Goal: Task Accomplishment & Management: Manage account settings

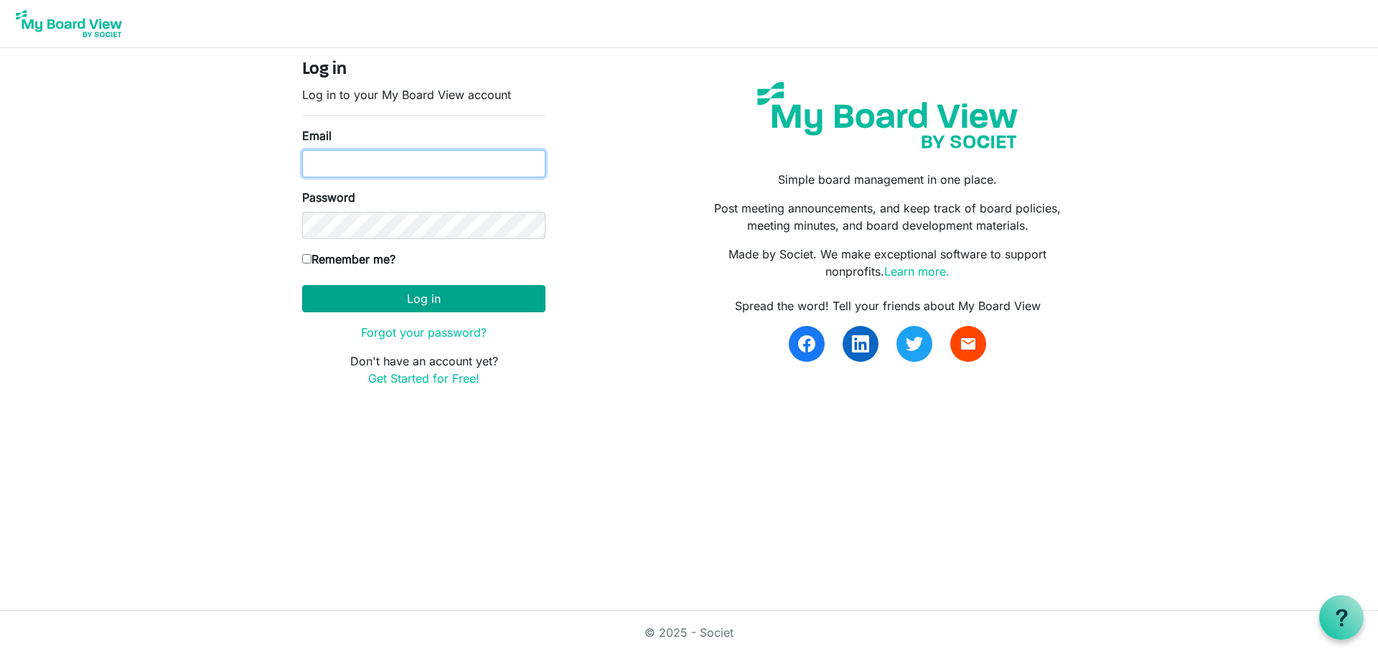
type input "joanna.chardola@gths.ca"
click at [385, 309] on button "Log in" at bounding box center [423, 298] width 243 height 27
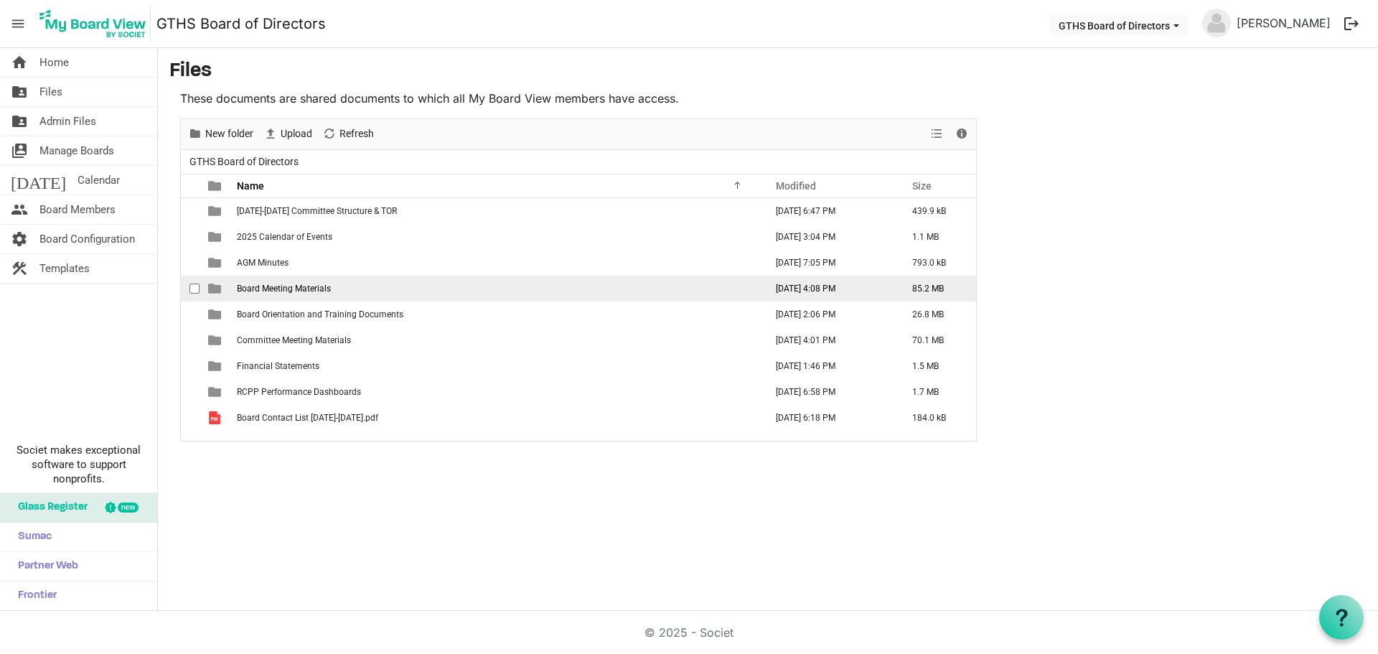
click at [311, 287] on span "Board Meeting Materials" at bounding box center [284, 288] width 94 height 10
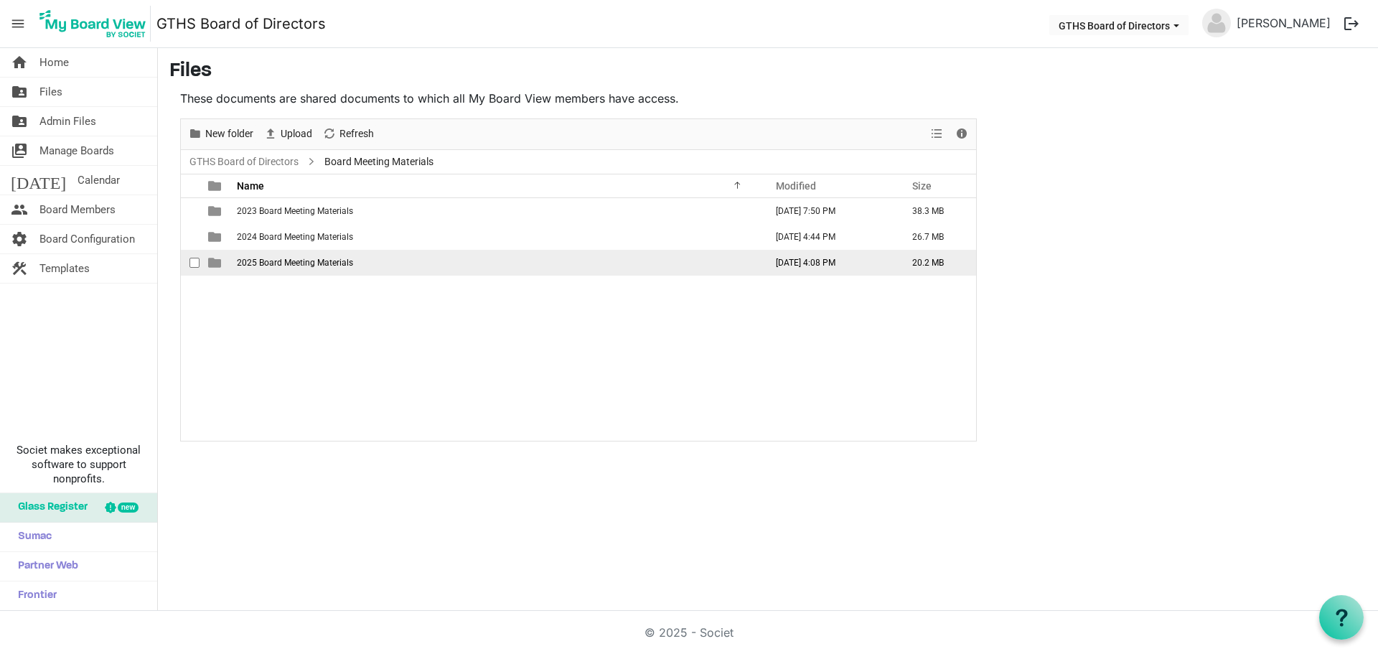
click at [300, 265] on span "2025 Board Meeting Materials" at bounding box center [295, 263] width 116 height 10
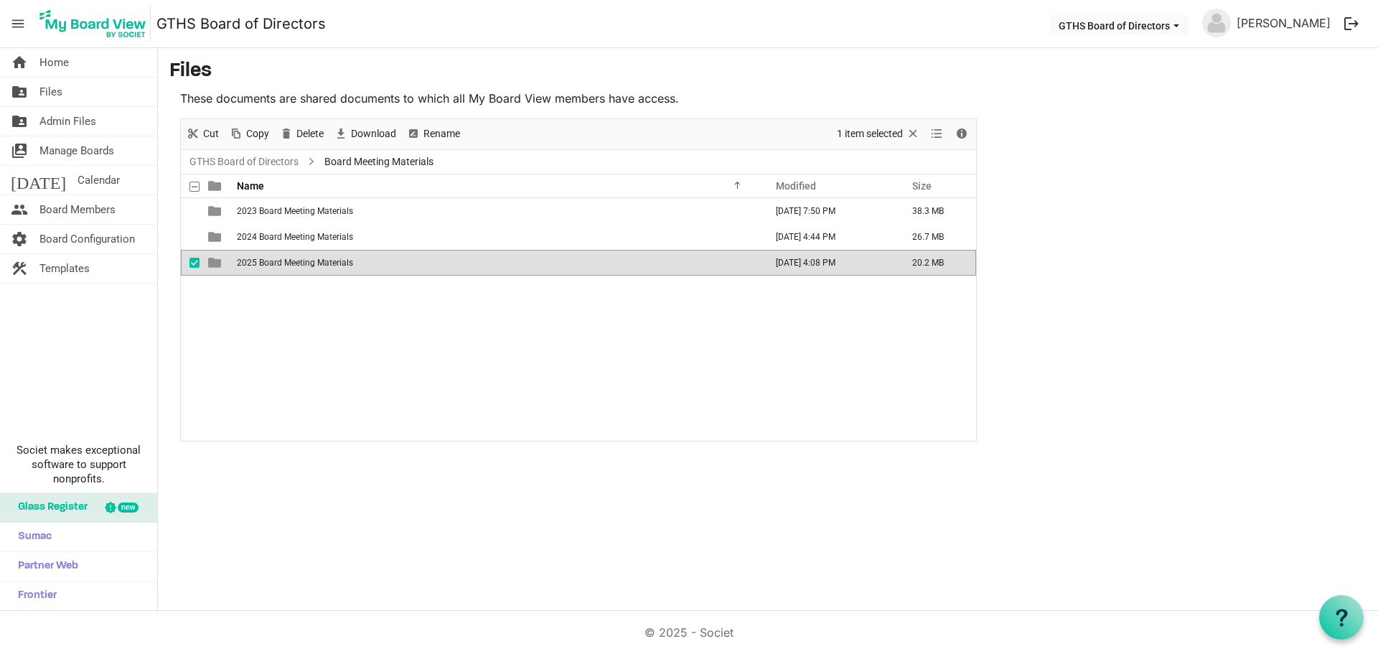
click at [300, 265] on span "2025 Board Meeting Materials" at bounding box center [295, 263] width 116 height 10
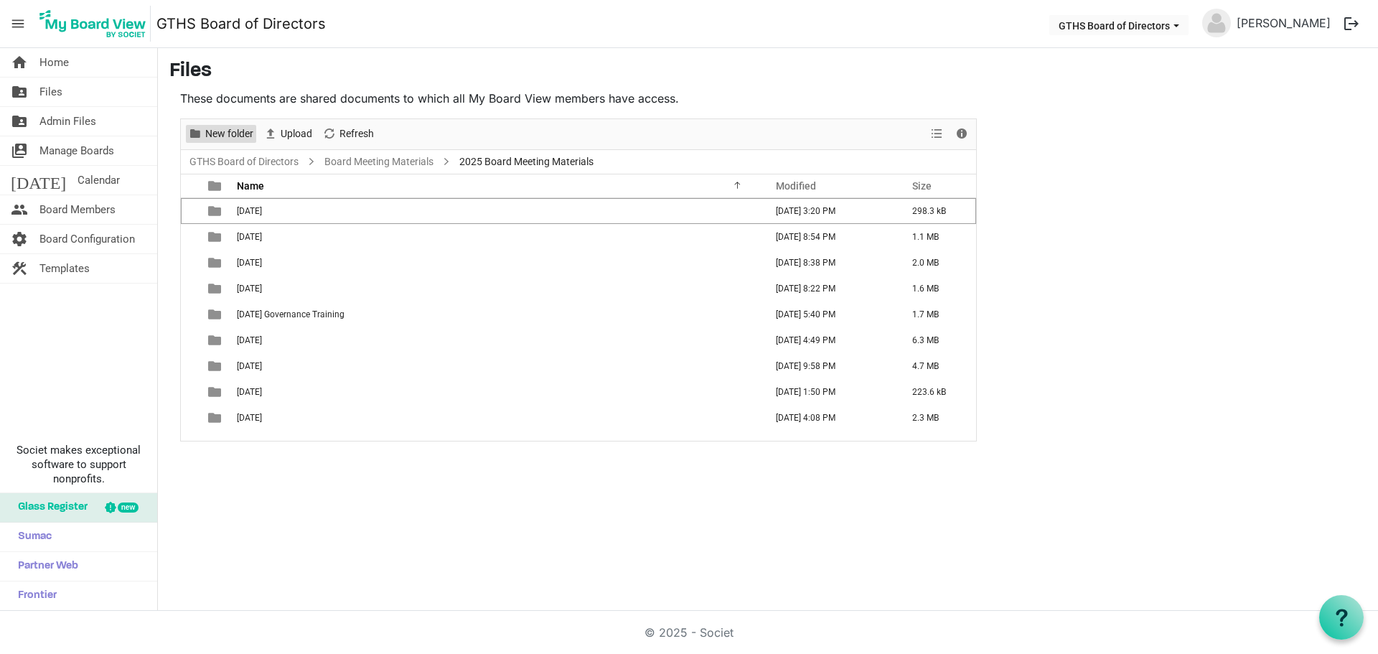
click at [238, 134] on span "New folder" at bounding box center [229, 134] width 51 height 18
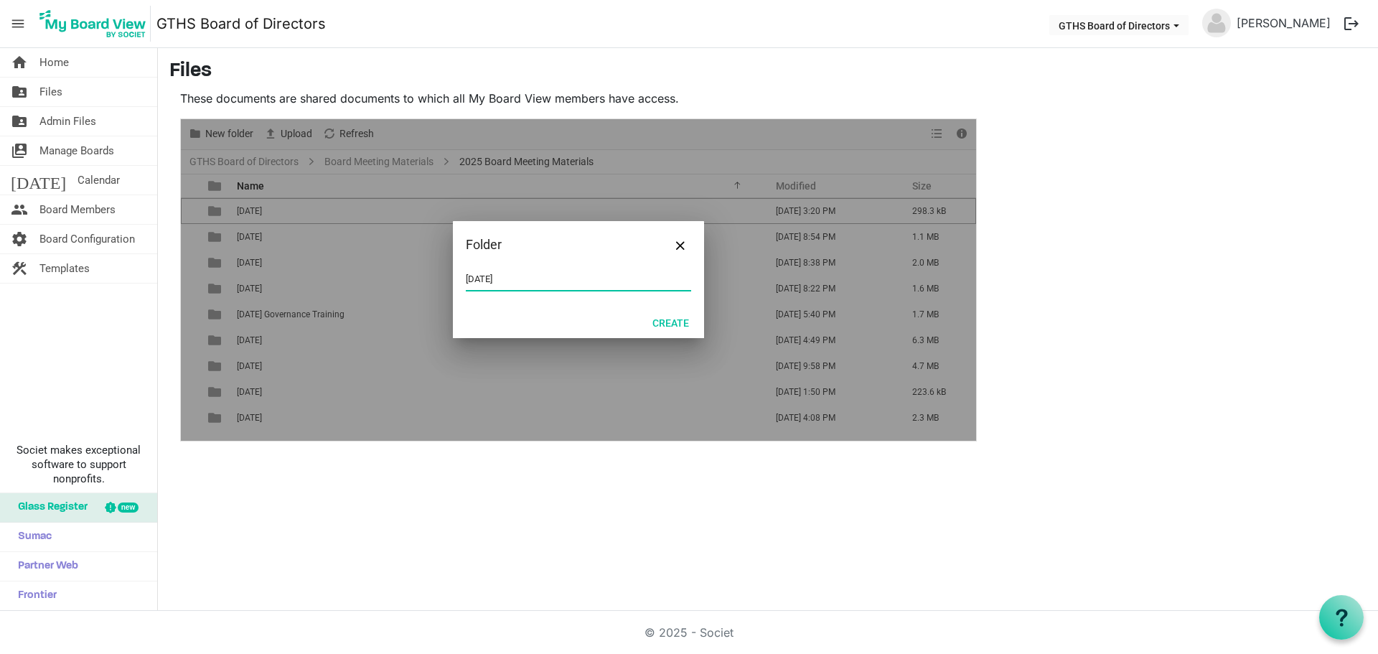
type input "[DATE]"
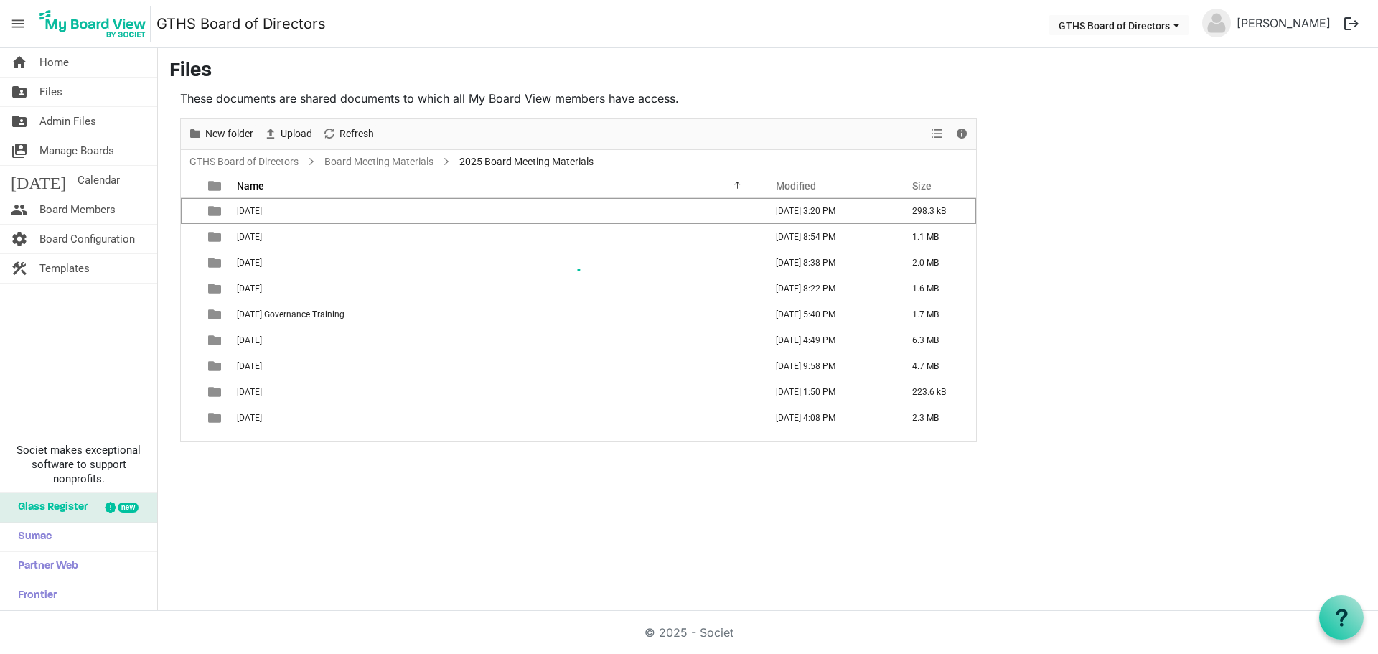
scroll to position [16, 0]
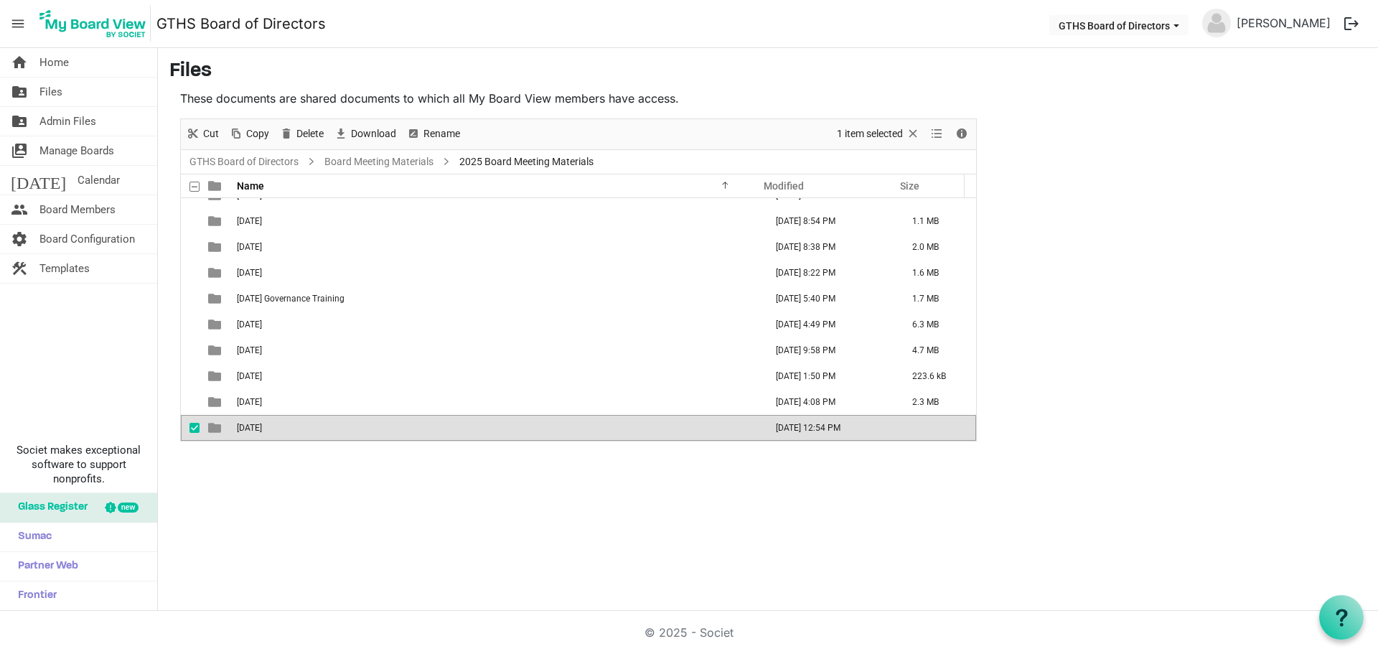
click at [262, 431] on span "[DATE]" at bounding box center [249, 428] width 25 height 10
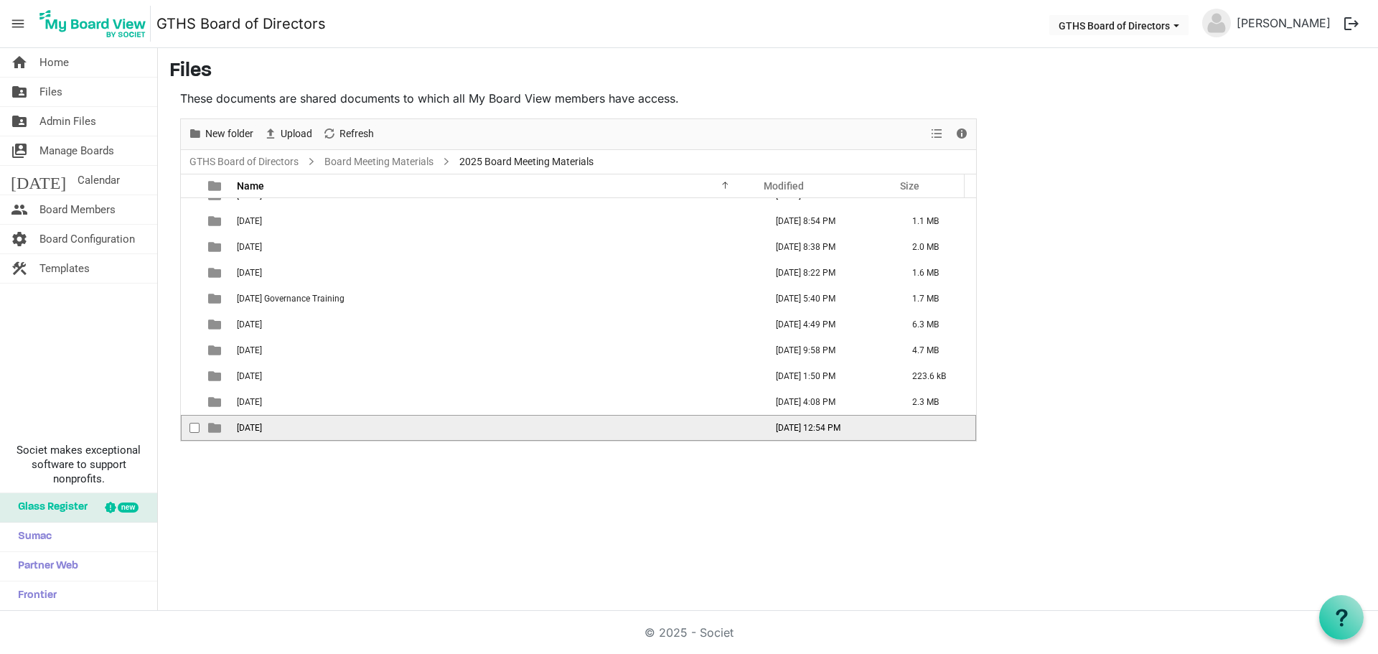
click at [262, 431] on span "[DATE]" at bounding box center [249, 428] width 25 height 10
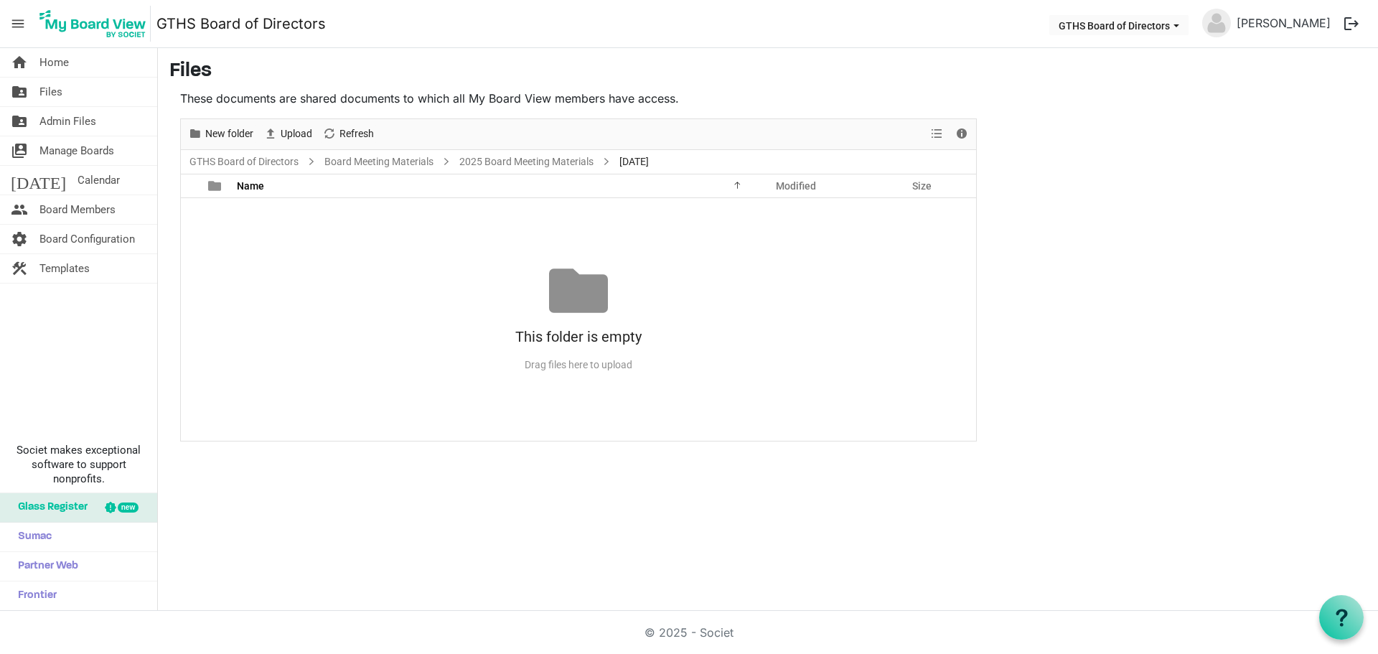
scroll to position [0, 0]
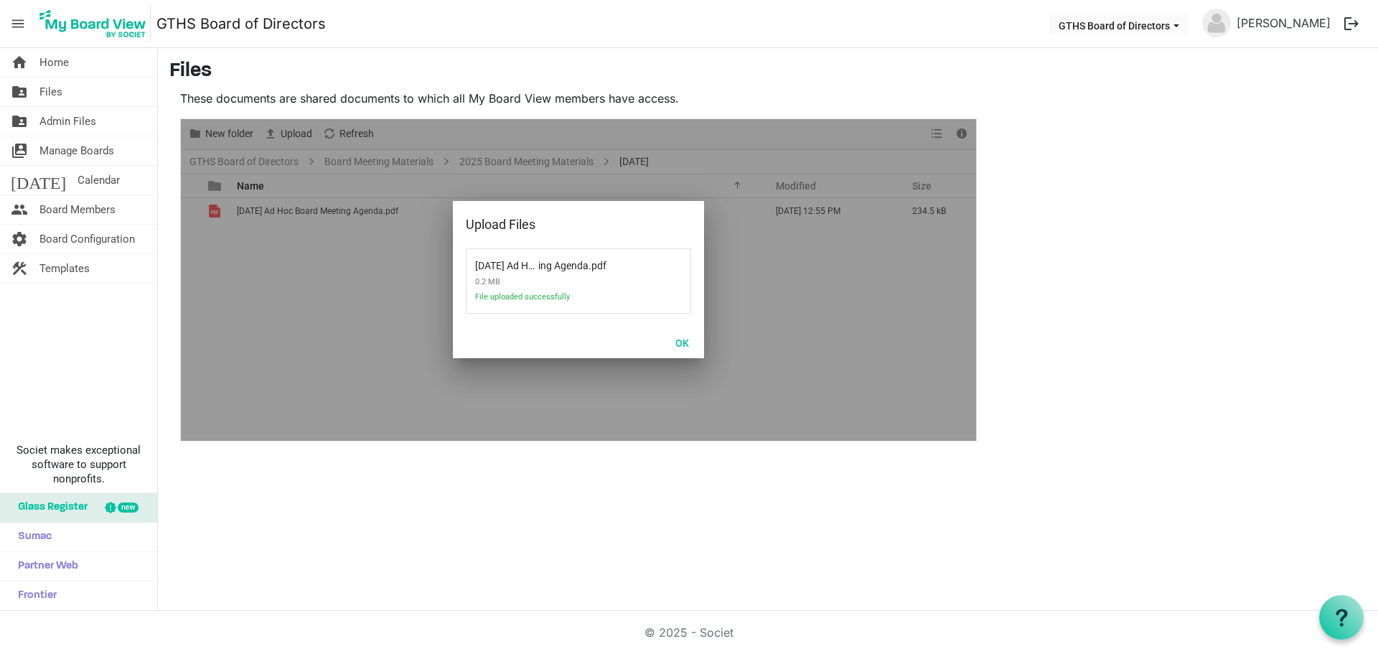
click at [504, 533] on div "home Home folder_shared Files folder_shared Admin Files switch_account Manage B…" at bounding box center [689, 329] width 1378 height 563
click at [683, 344] on button "OK" at bounding box center [682, 342] width 32 height 20
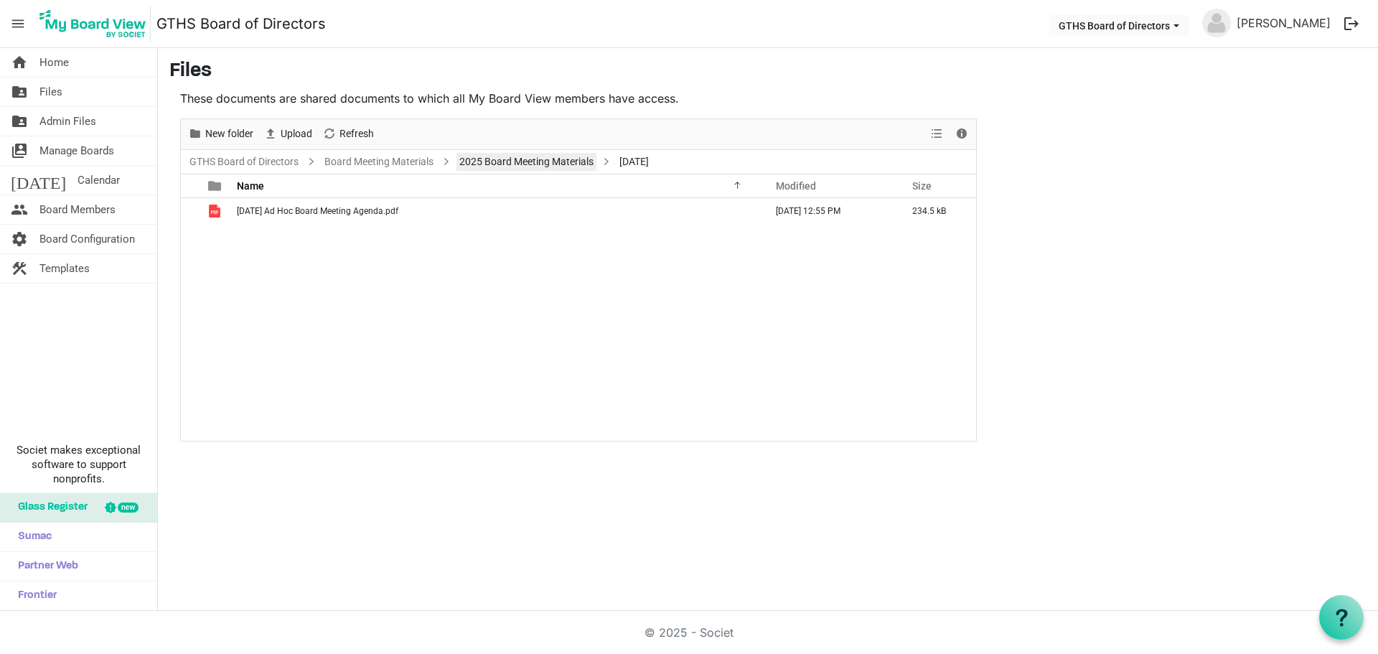
click at [538, 154] on link "2025 Board Meeting Materials" at bounding box center [526, 162] width 140 height 18
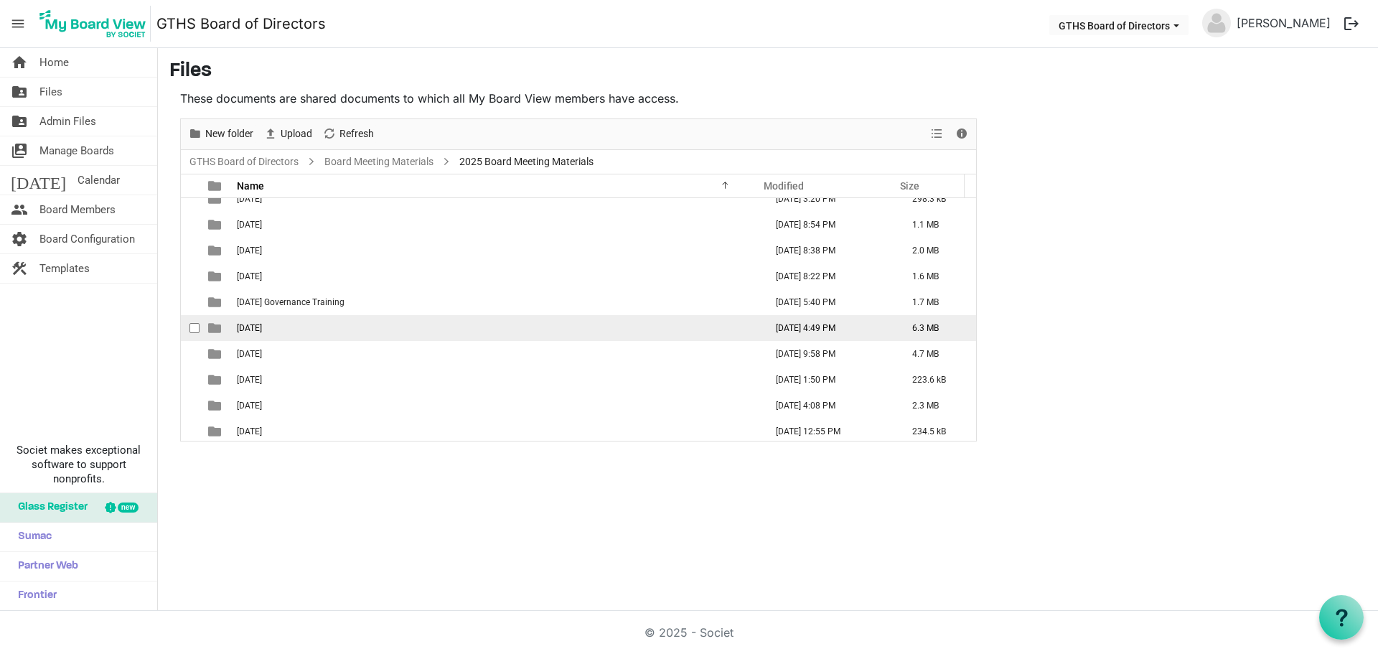
scroll to position [16, 0]
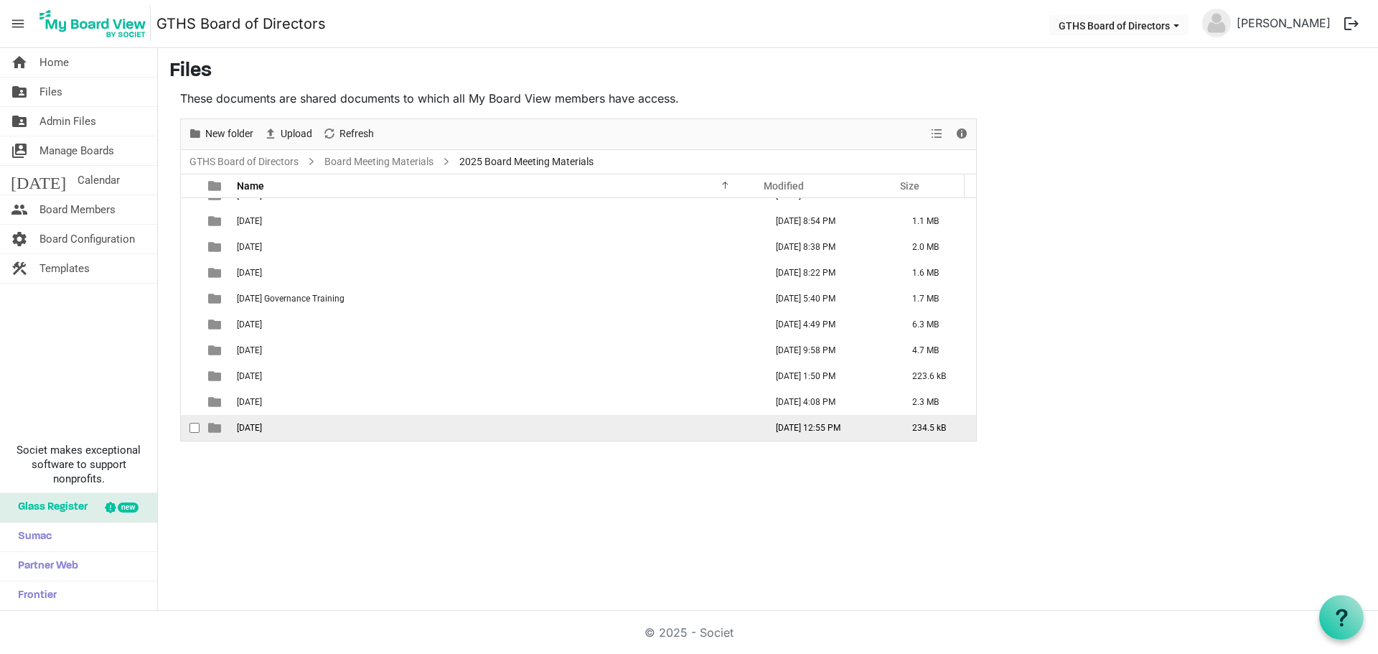
click at [262, 424] on span "[DATE]" at bounding box center [249, 428] width 25 height 10
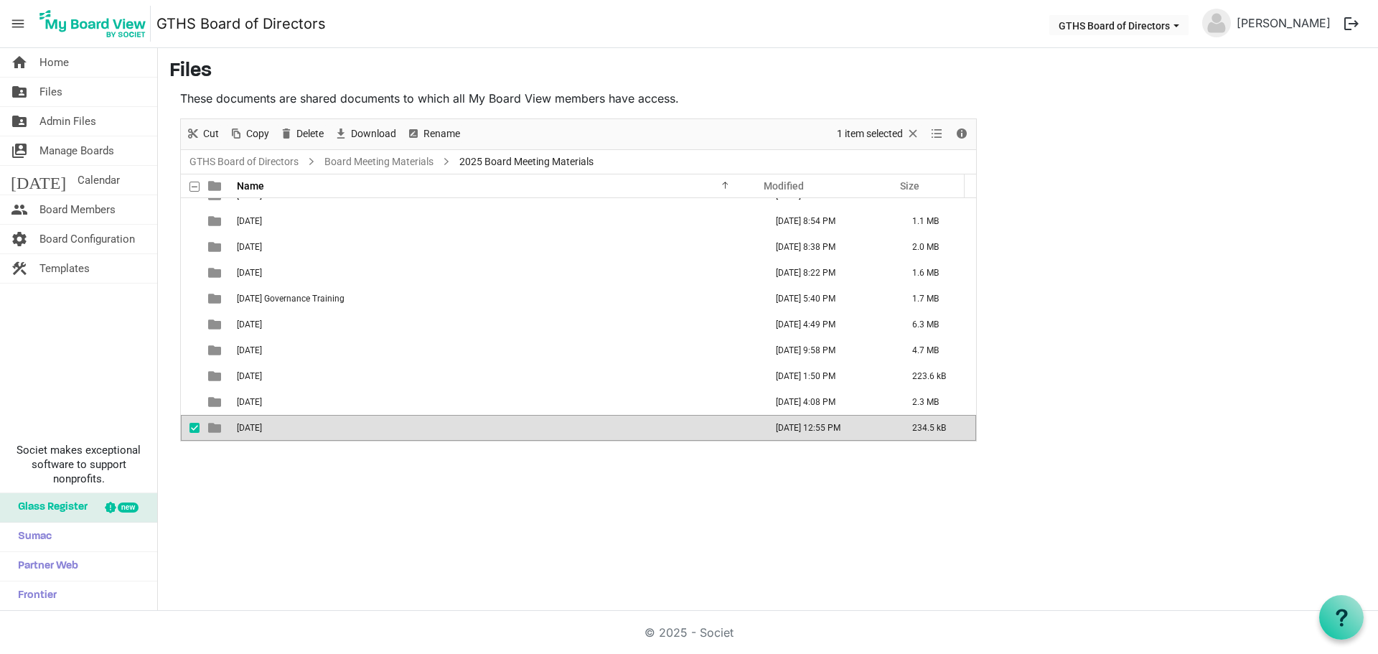
click at [262, 424] on span "[DATE]" at bounding box center [249, 428] width 25 height 10
